Goal: Transaction & Acquisition: Purchase product/service

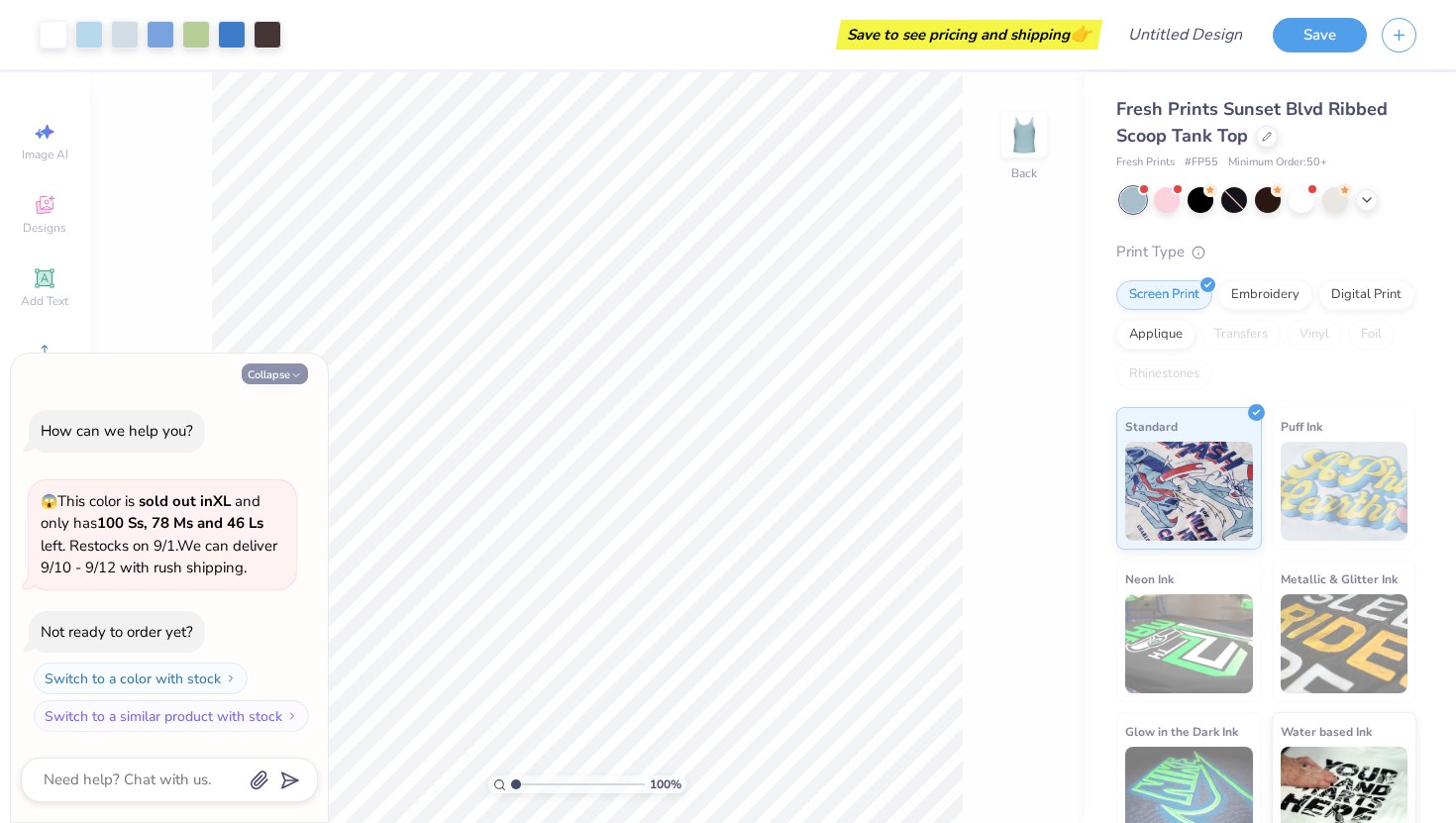
click at [279, 376] on button "Collapse" at bounding box center [275, 374] width 66 height 21
type textarea "x"
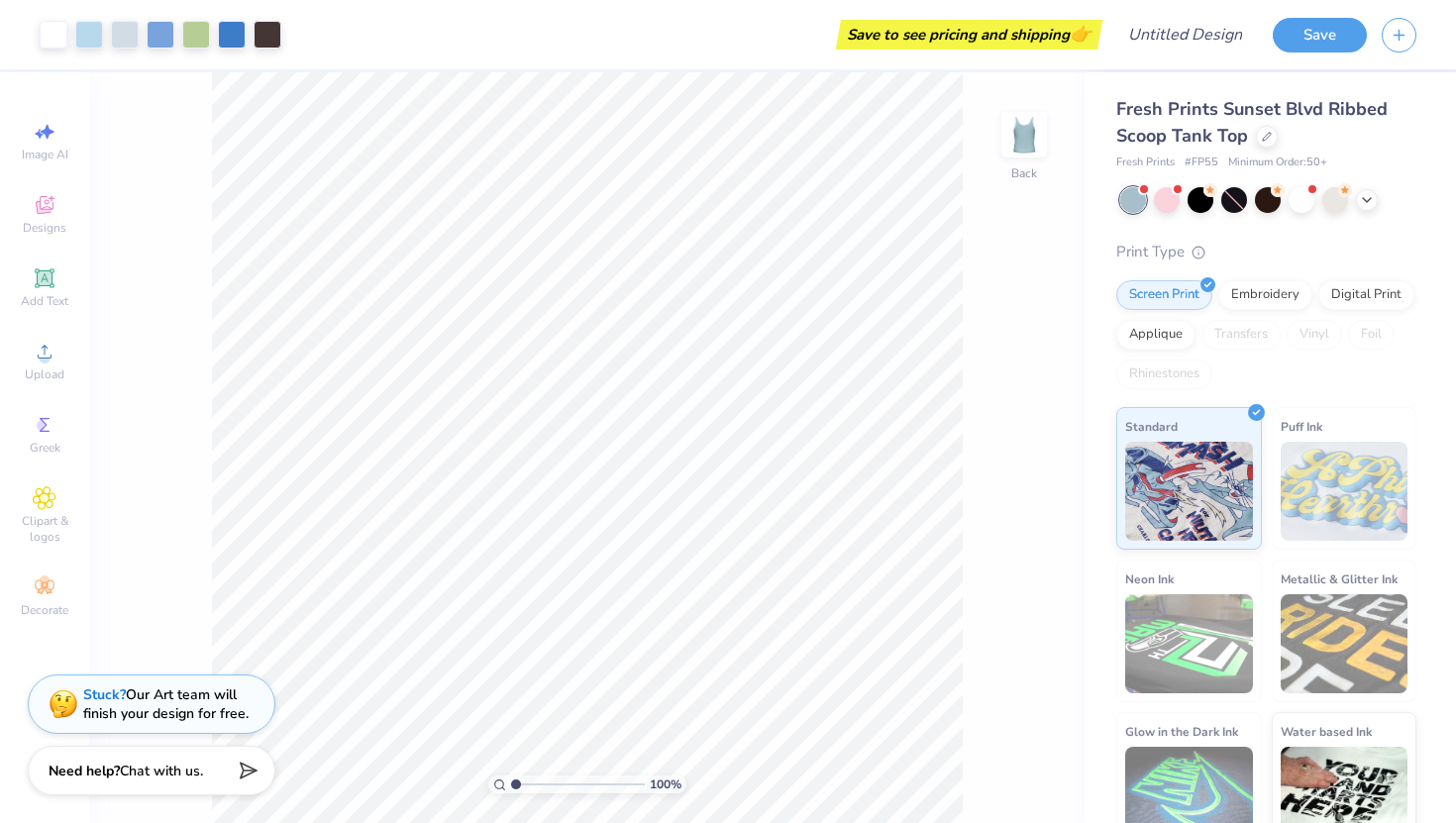
click at [1255, 143] on div "Fresh Prints Sunset Blvd Ribbed Scoop Tank Top" at bounding box center [1267, 123] width 300 height 54
click at [1263, 138] on icon at bounding box center [1267, 135] width 8 height 8
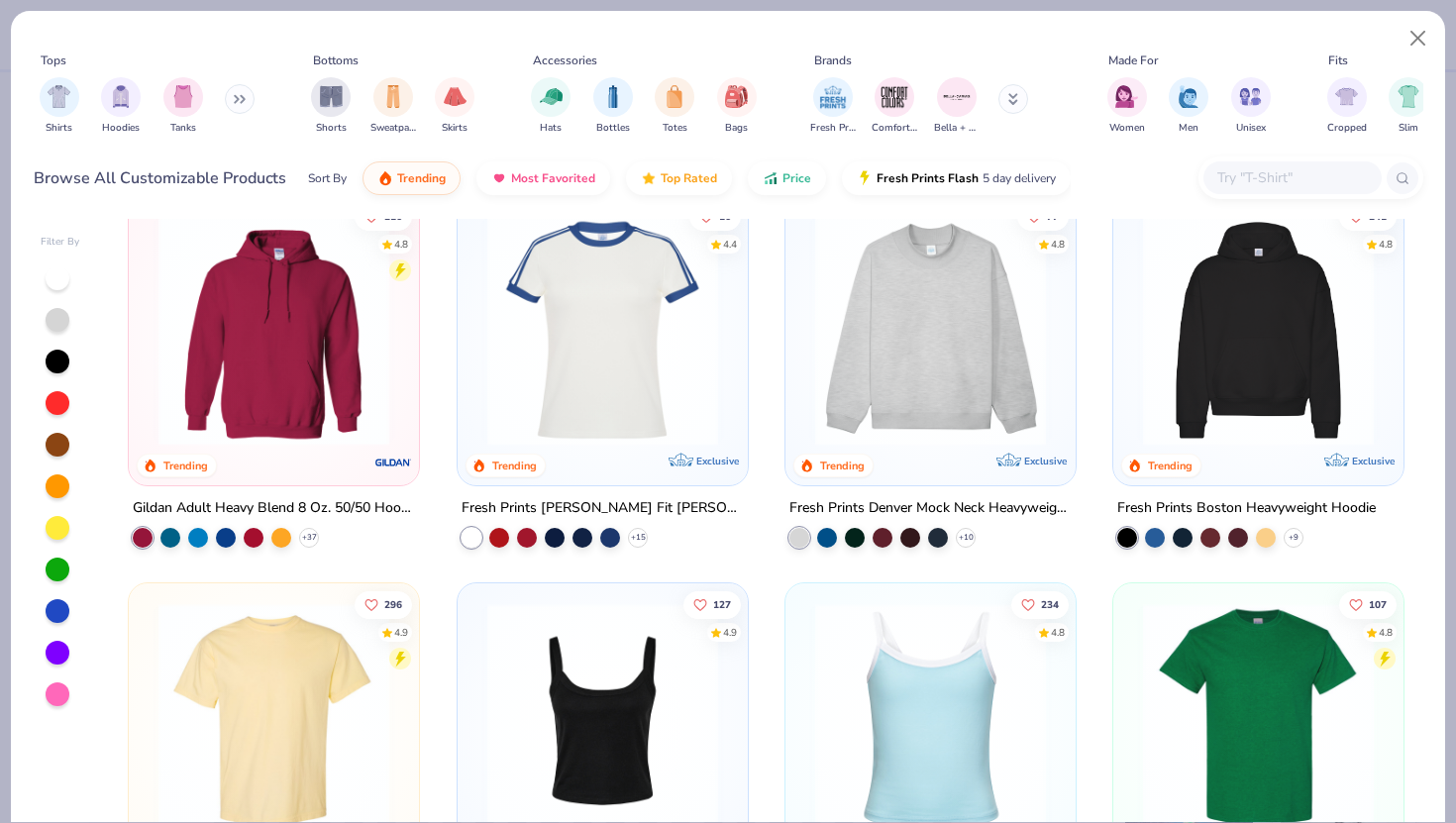
scroll to position [36, 0]
click at [943, 398] on img at bounding box center [931, 329] width 251 height 231
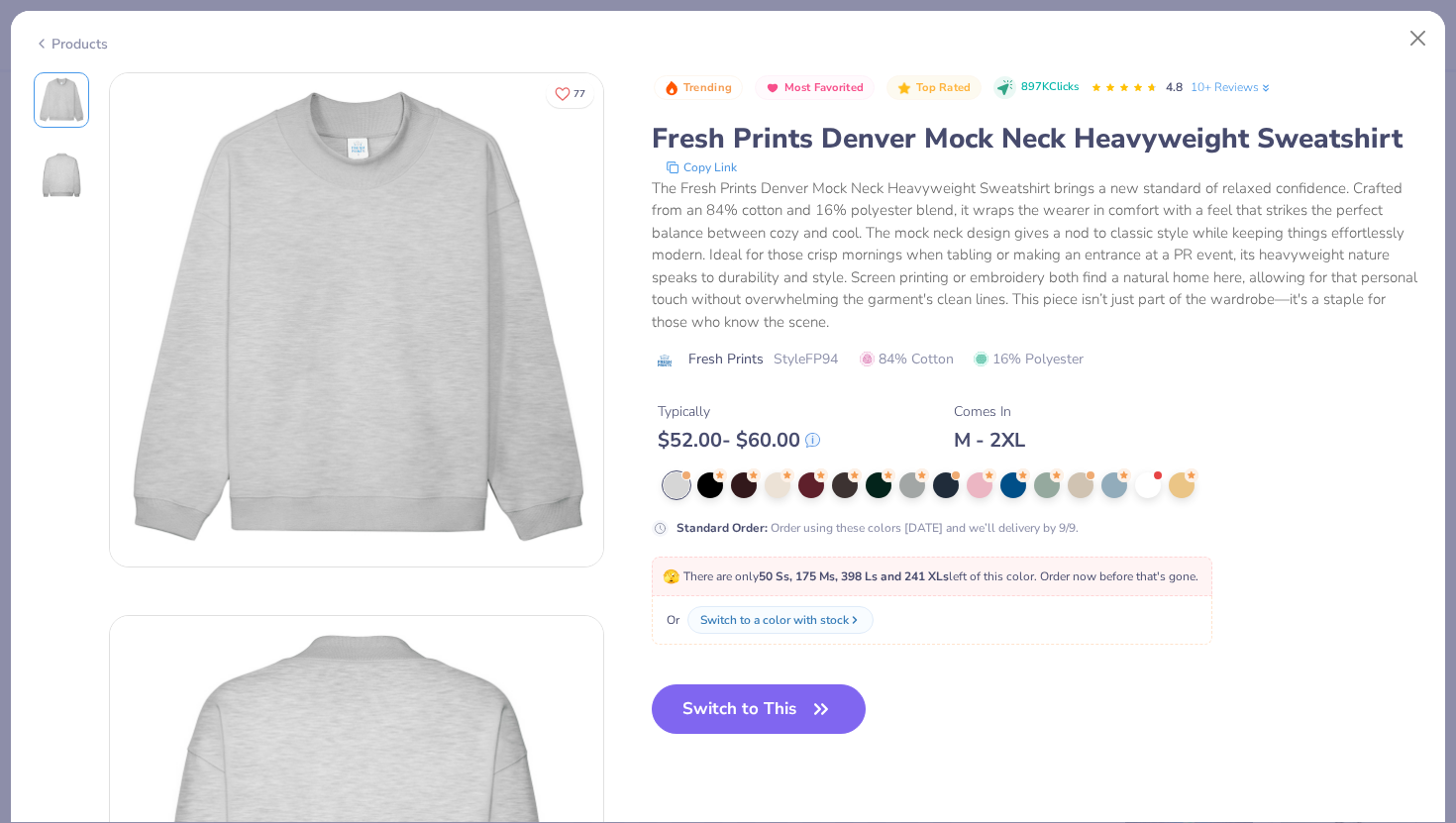
scroll to position [24, 0]
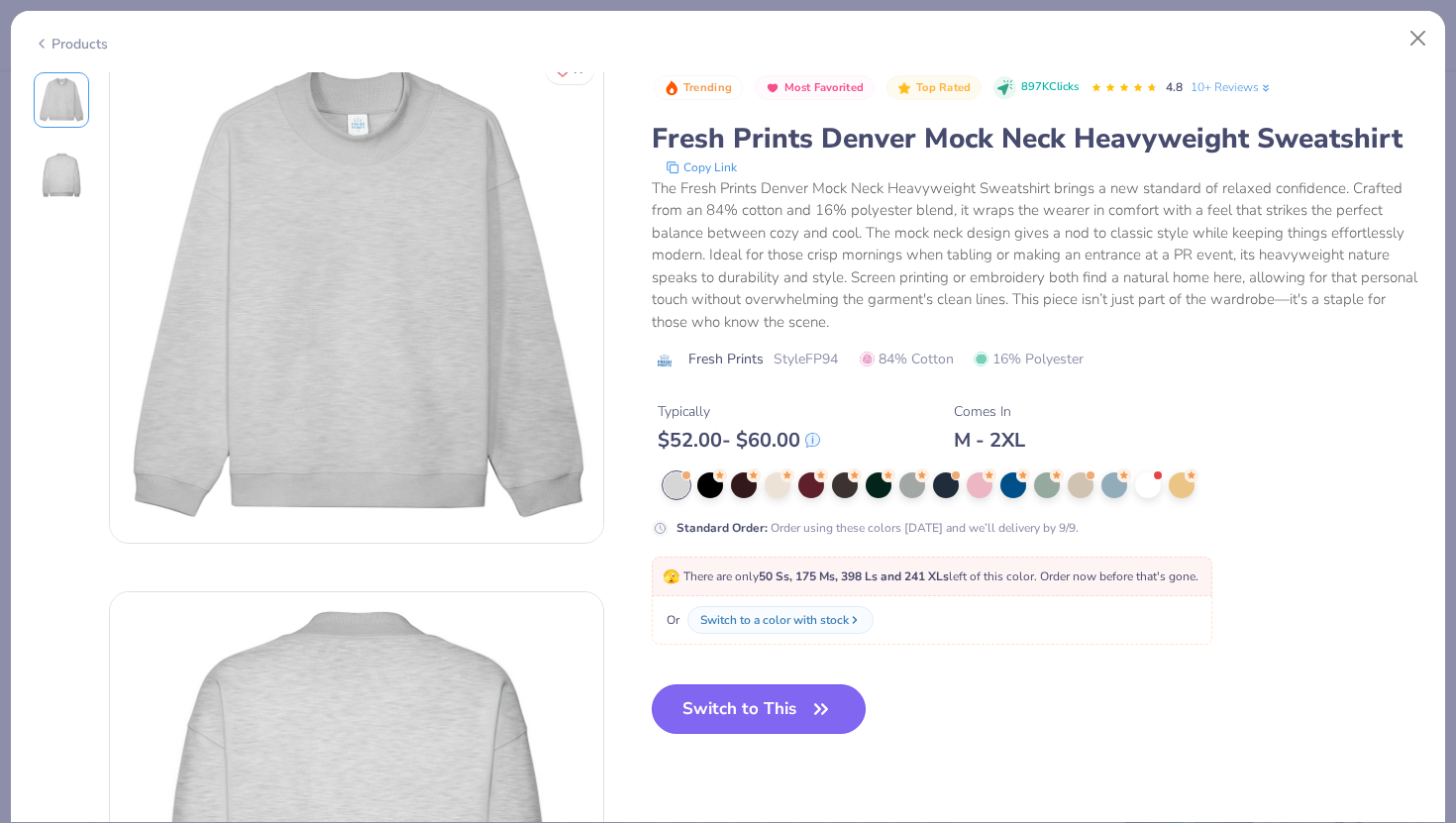
click at [775, 707] on button "Switch to This" at bounding box center [759, 710] width 215 height 50
click at [763, 708] on button "Switch to This" at bounding box center [759, 710] width 215 height 50
click at [967, 486] on div at bounding box center [980, 486] width 26 height 26
click at [986, 483] on icon at bounding box center [990, 476] width 14 height 14
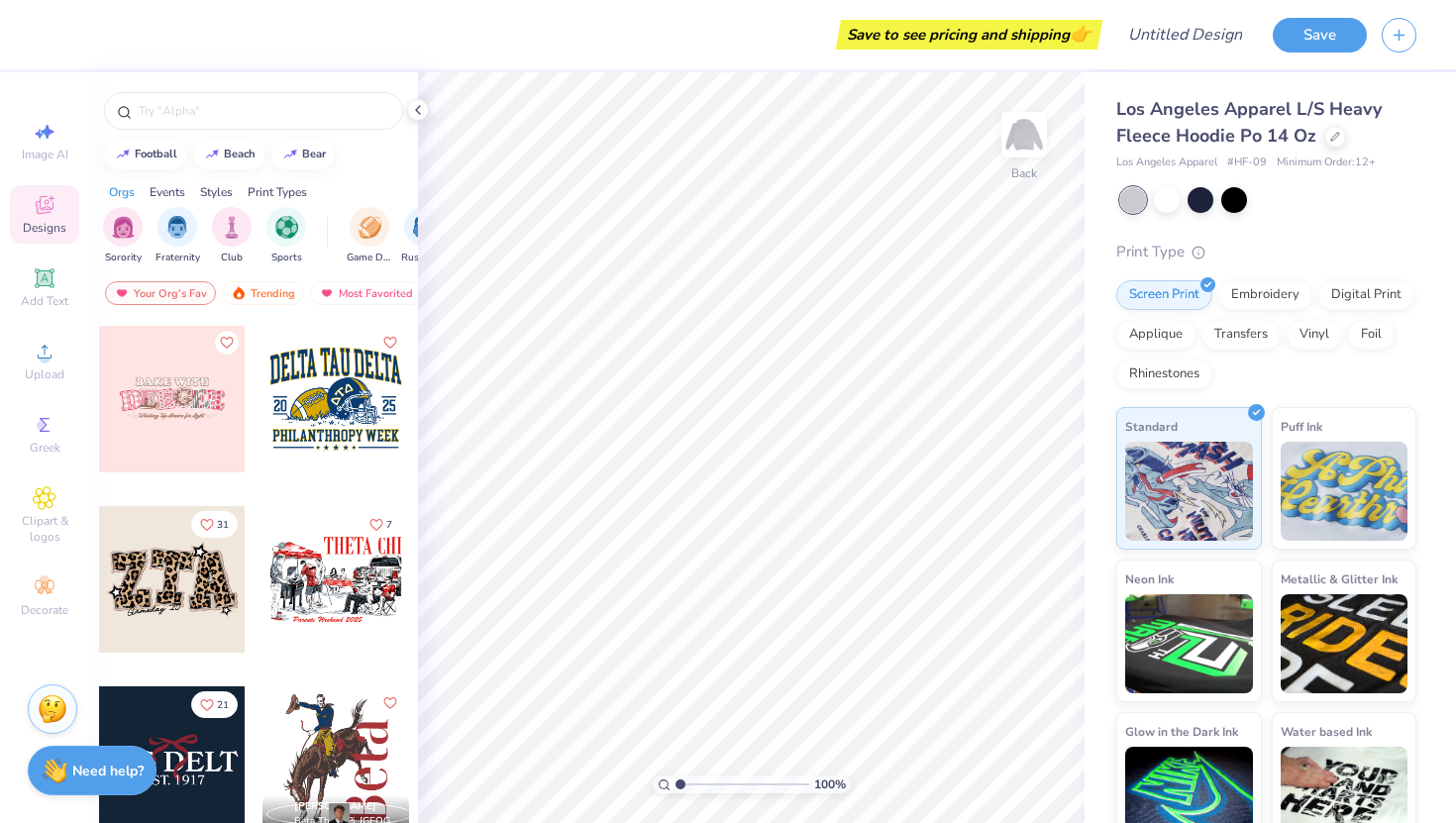
scroll to position [3624, 0]
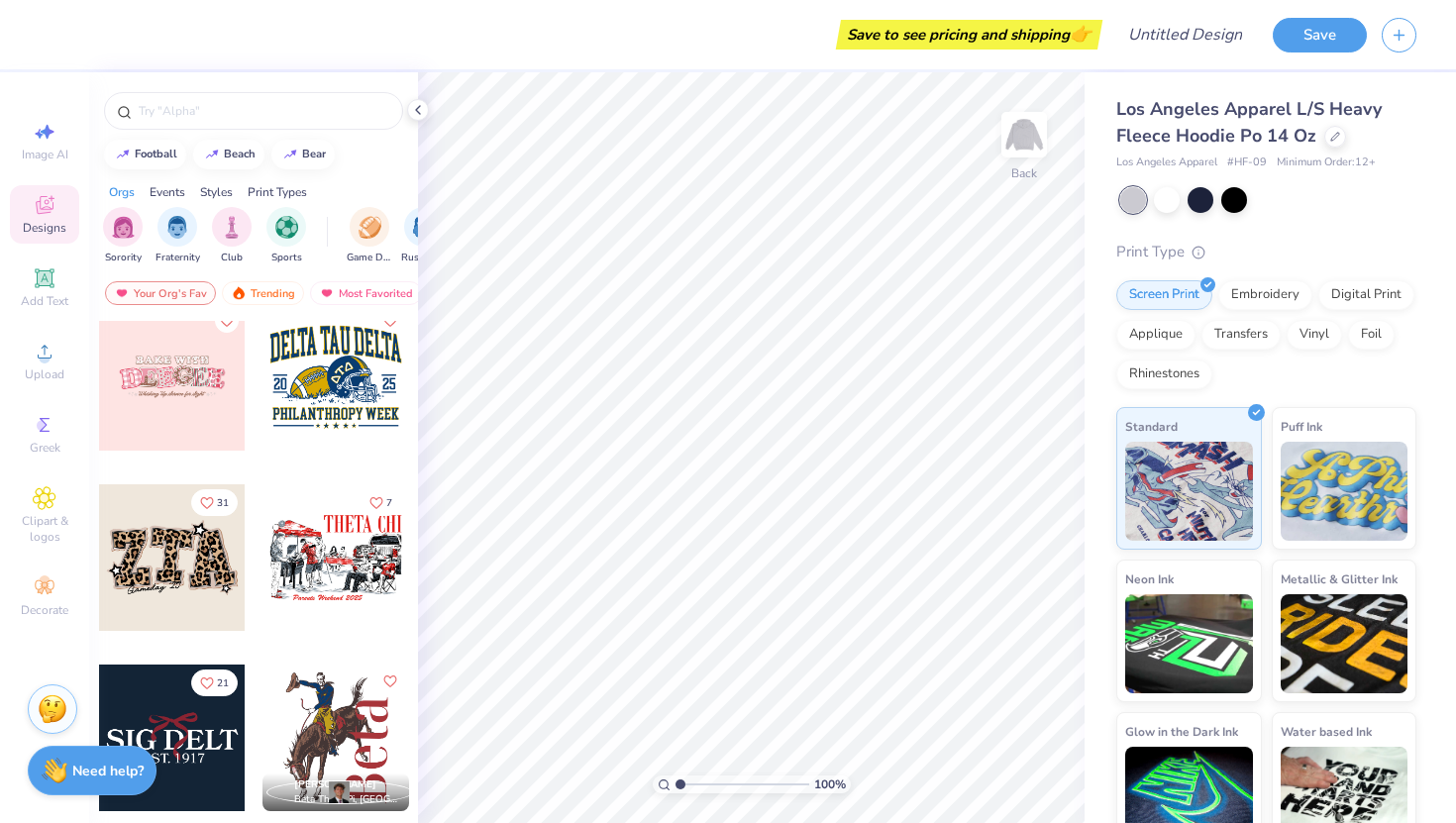
click at [344, 377] on div at bounding box center [336, 377] width 147 height 147
